Goal: Task Accomplishment & Management: Manage account settings

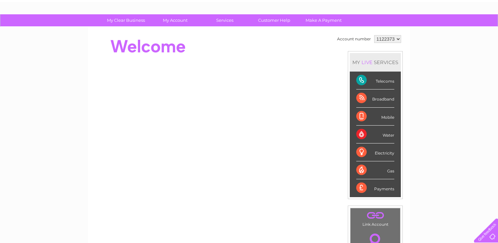
scroll to position [33, 0]
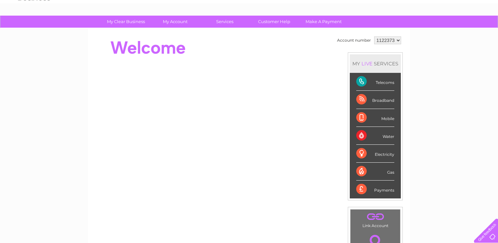
click at [361, 95] on div "Broadband" at bounding box center [375, 100] width 38 height 18
click at [376, 96] on div "Broadband" at bounding box center [375, 100] width 38 height 18
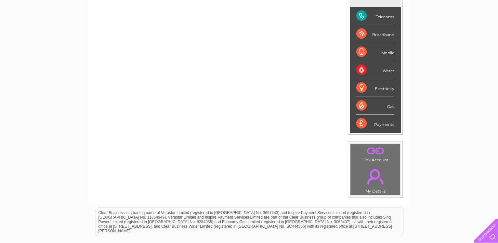
scroll to position [66, 0]
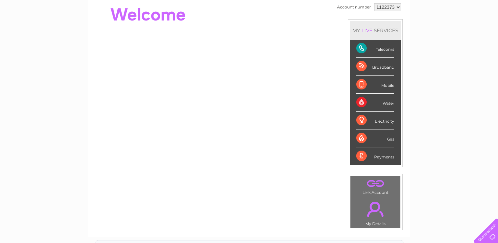
click at [361, 65] on div "Broadband" at bounding box center [375, 67] width 38 height 18
click at [376, 66] on div "Broadband" at bounding box center [375, 67] width 38 height 18
click at [391, 25] on div "MY LIVE SERVICES" at bounding box center [375, 30] width 51 height 19
click at [417, 75] on div "My Clear Business Login Details My Details My Preferences Link Account My Accou…" at bounding box center [249, 164] width 498 height 365
click at [370, 155] on div "Payments" at bounding box center [375, 156] width 38 height 18
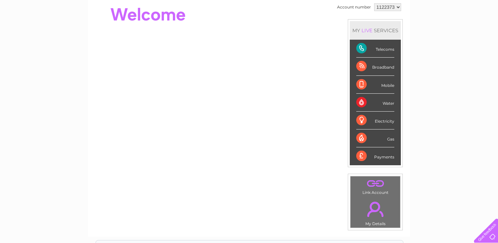
click at [361, 155] on div "Payments" at bounding box center [375, 156] width 38 height 18
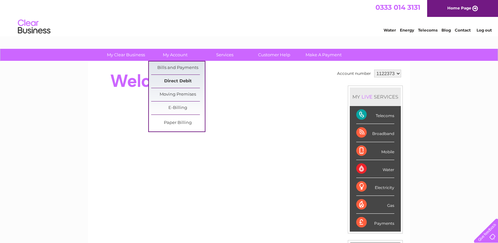
click at [184, 82] on link "Direct Debit" at bounding box center [178, 81] width 54 height 13
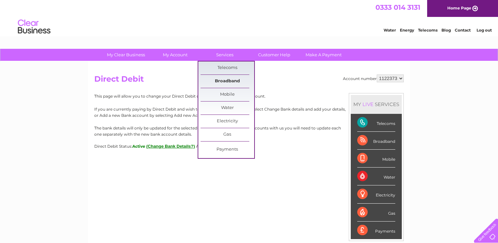
click at [228, 82] on link "Broadband" at bounding box center [228, 81] width 54 height 13
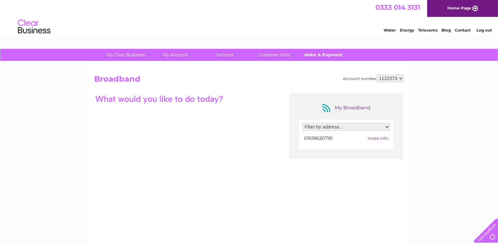
click at [325, 53] on link "Make A Payment" at bounding box center [324, 55] width 54 height 12
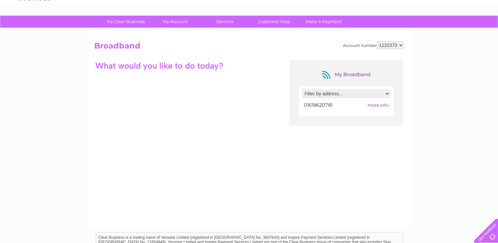
click at [302, 90] on select "Filter by address... 463 Barlow Moor Rd, Manchester, Manchester, Lancashire, M2…" at bounding box center [346, 94] width 88 height 8
select select "2291414"
click option "463 Barlow Moor Rd, Manchester, Manchester, Lancashire, M21 8AU" at bounding box center [0, 0] width 0 height 0
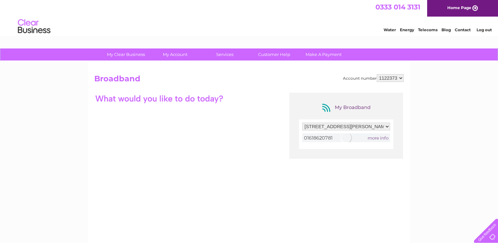
scroll to position [0, 0]
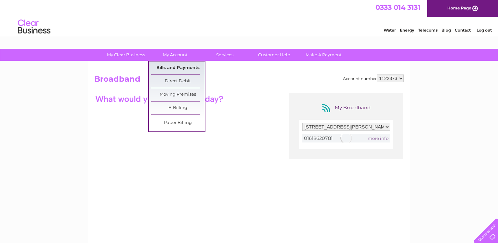
click at [180, 65] on link "Bills and Payments" at bounding box center [178, 67] width 54 height 13
click at [180, 69] on link "Bills and Payments" at bounding box center [178, 67] width 54 height 13
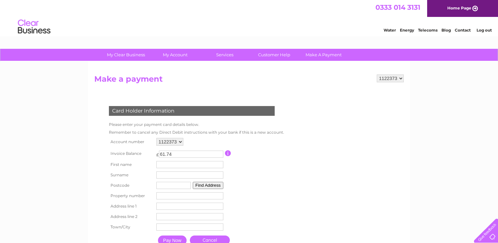
click at [428, 31] on link "Telecoms" at bounding box center [428, 30] width 20 height 5
